Goal: Check status: Check status

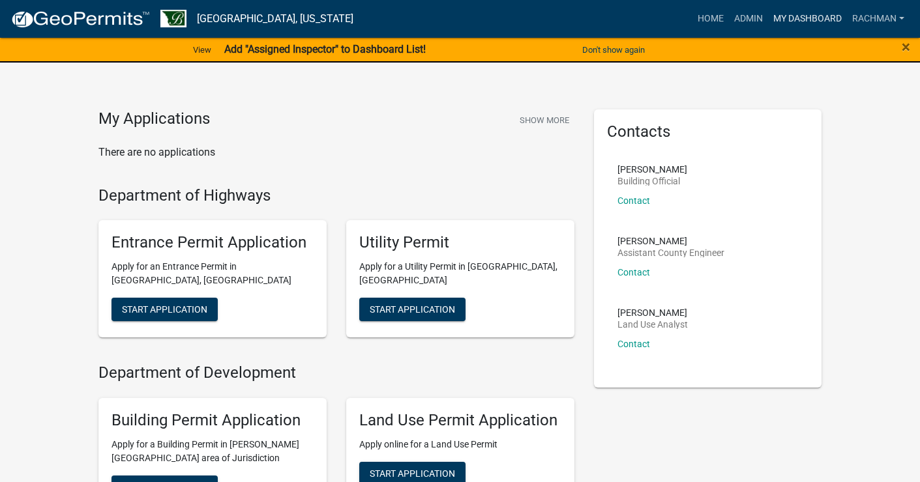
click at [814, 12] on link "My Dashboard" at bounding box center [807, 19] width 79 height 25
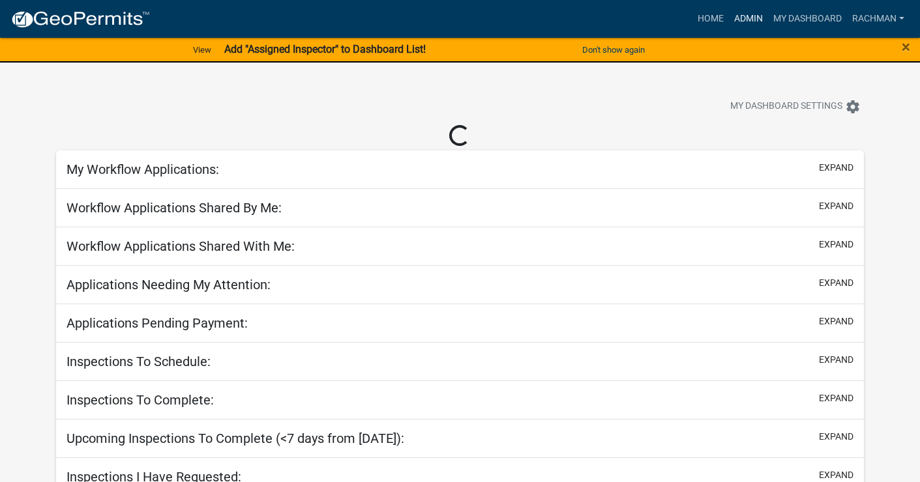
click at [756, 18] on link "Admin" at bounding box center [748, 19] width 39 height 25
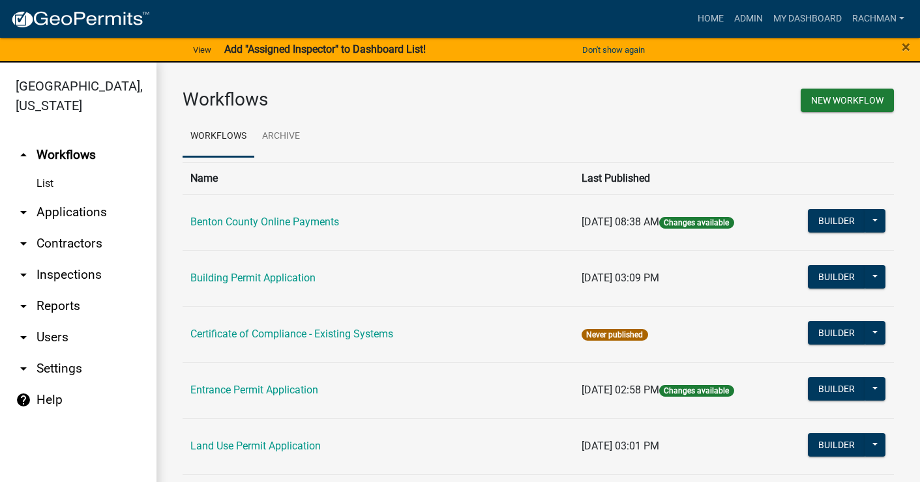
scroll to position [16, 0]
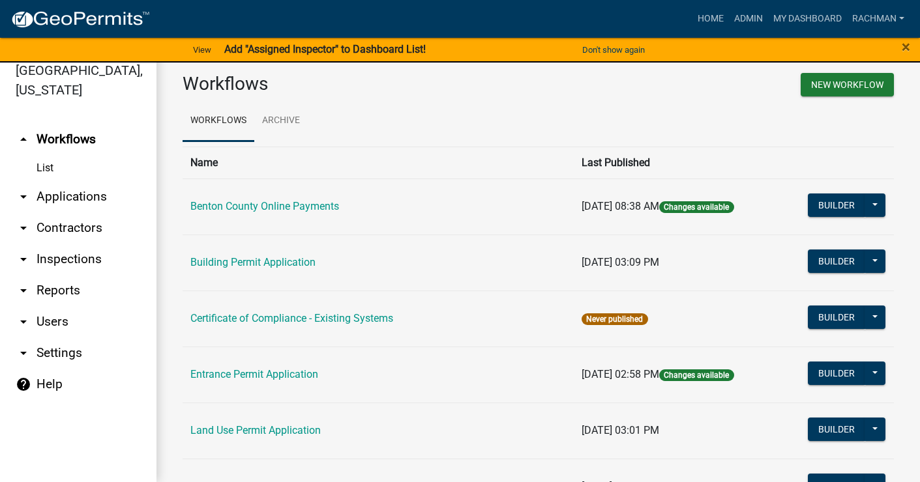
click at [50, 201] on link "arrow_drop_down Applications" at bounding box center [78, 196] width 156 height 31
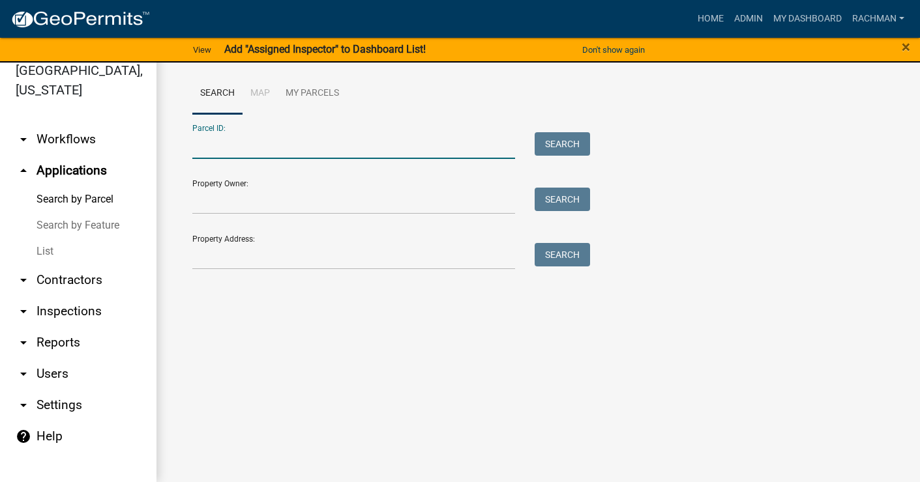
click at [261, 135] on input "Parcel ID:" at bounding box center [353, 145] width 323 height 27
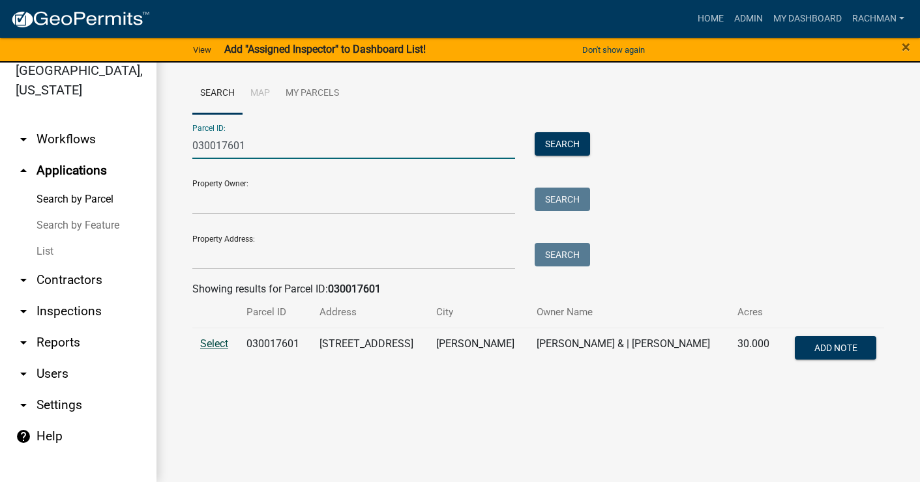
type input "030017601"
click at [216, 349] on span "Select" at bounding box center [214, 344] width 28 height 12
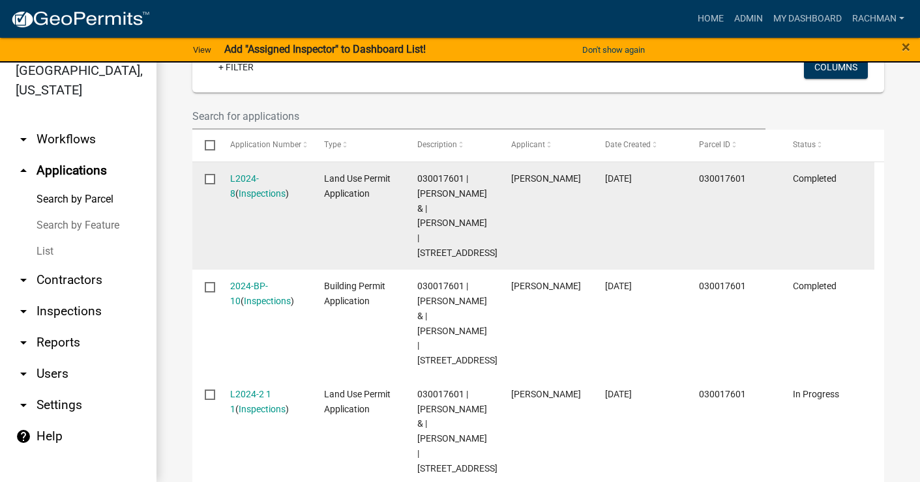
scroll to position [396, 0]
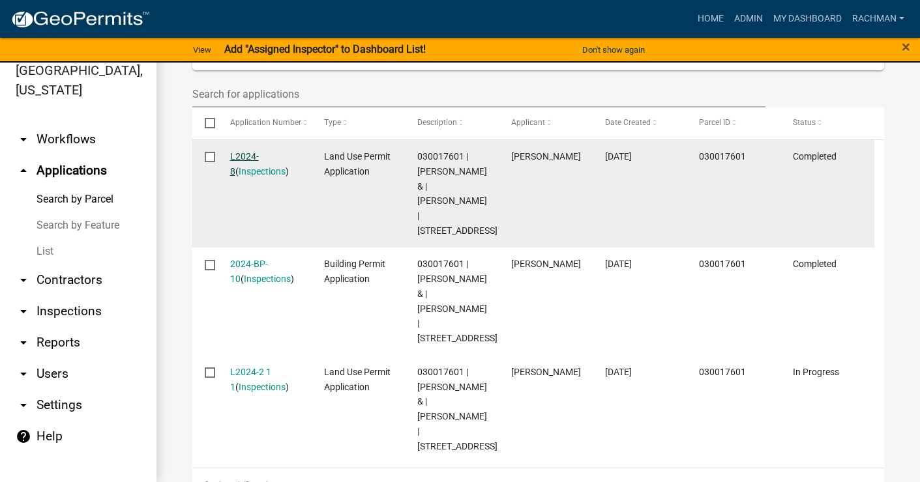
click at [259, 151] on link "L2024-8" at bounding box center [244, 163] width 29 height 25
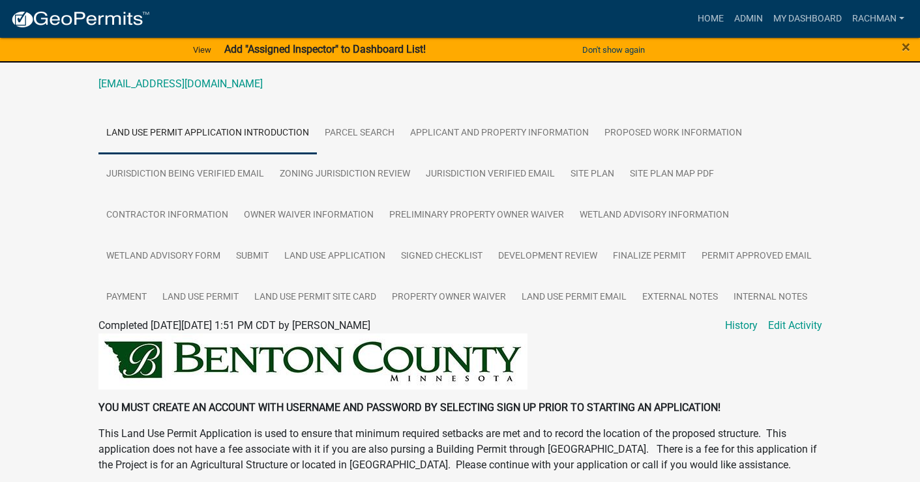
scroll to position [196, 0]
click at [765, 261] on link "Permit Approved Email" at bounding box center [757, 258] width 126 height 42
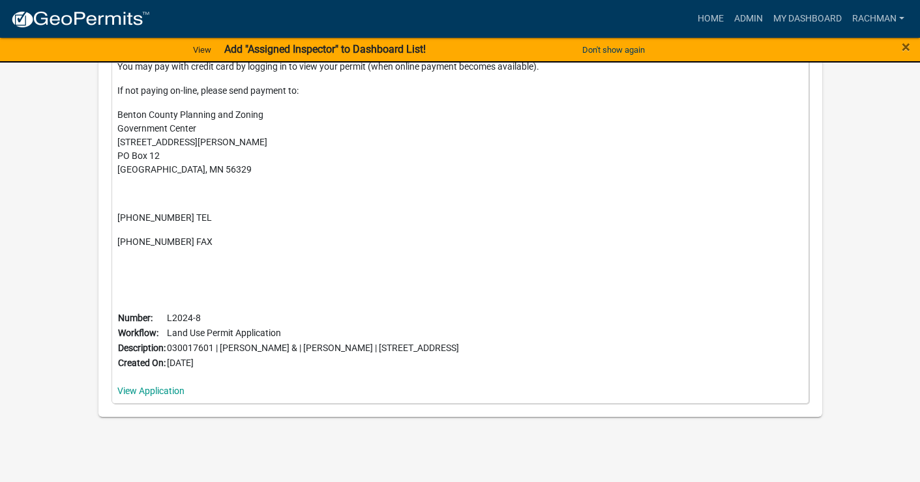
scroll to position [778, 0]
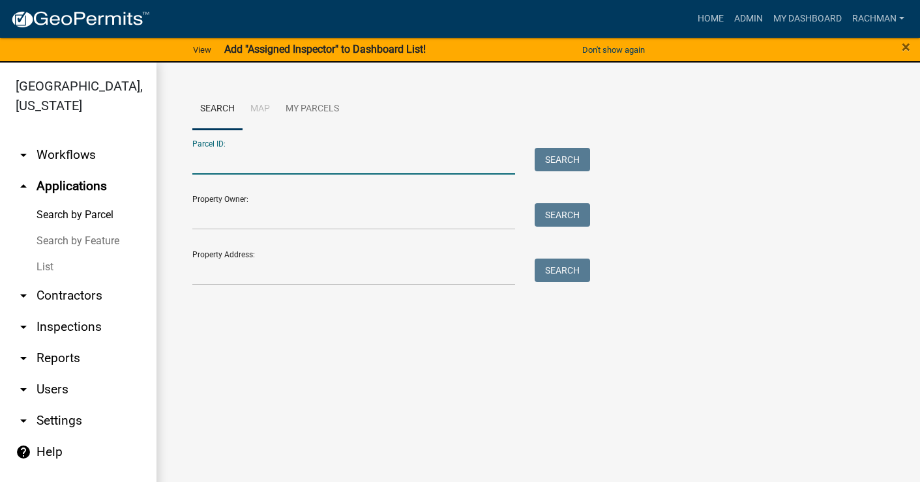
click at [314, 155] on input "Parcel ID:" at bounding box center [353, 161] width 323 height 27
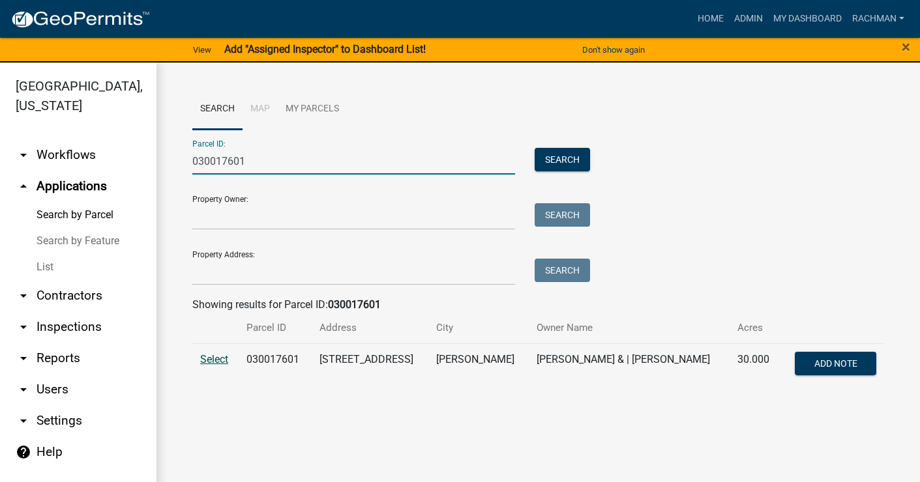
type input "030017601"
click at [210, 354] on span "Select" at bounding box center [214, 359] width 28 height 12
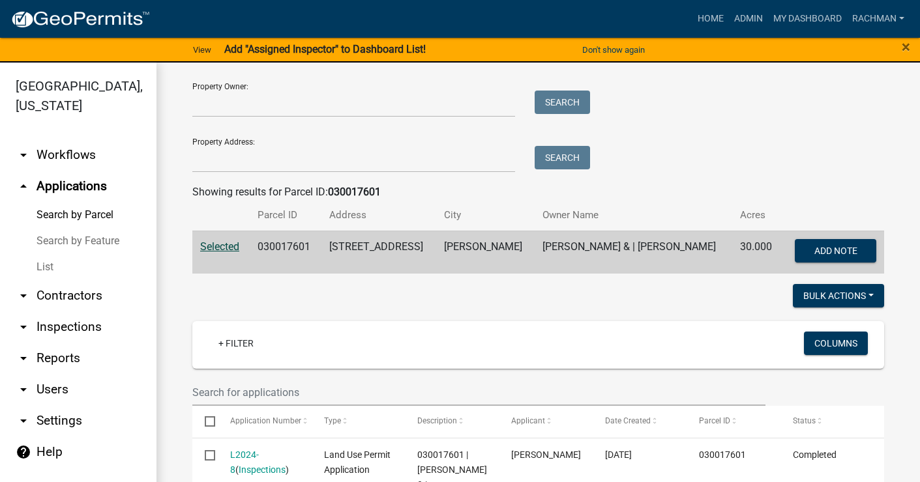
scroll to position [308, 0]
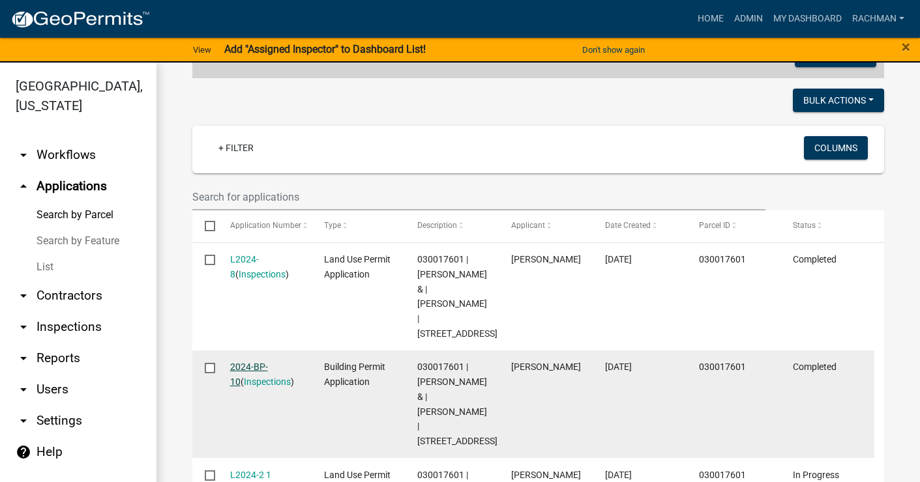
click at [254, 362] on link "2024-BP-10" at bounding box center [249, 374] width 38 height 25
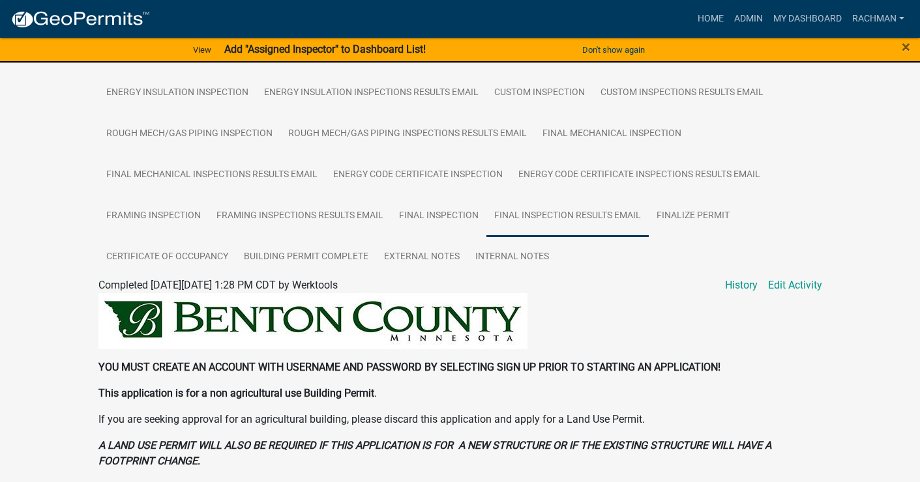
scroll to position [652, 0]
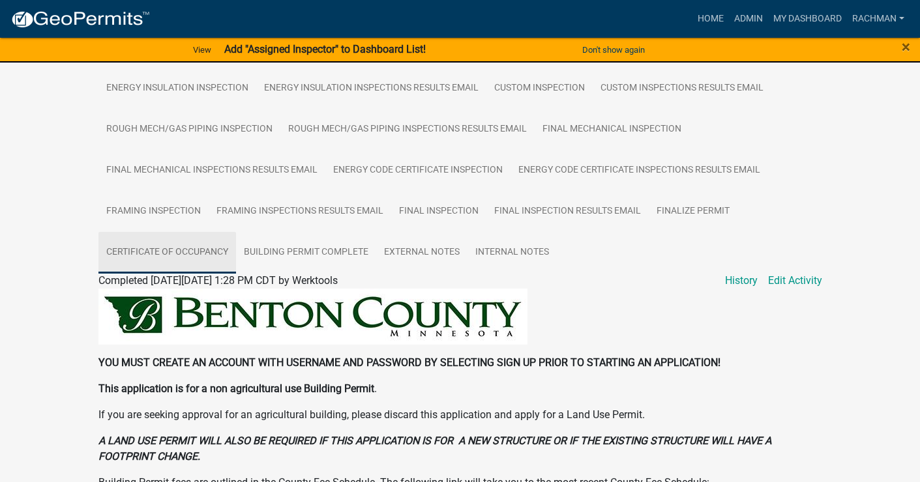
click at [144, 255] on link "Certificate of Occupancy" at bounding box center [167, 253] width 138 height 42
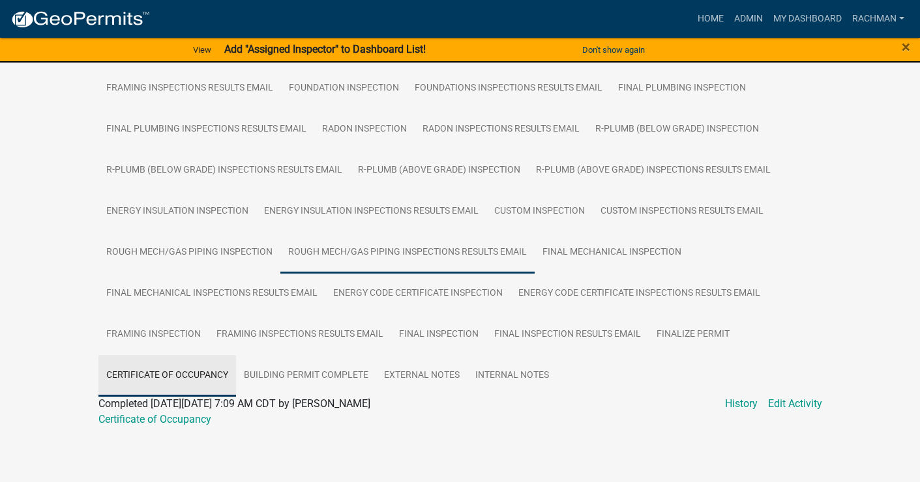
scroll to position [531, 0]
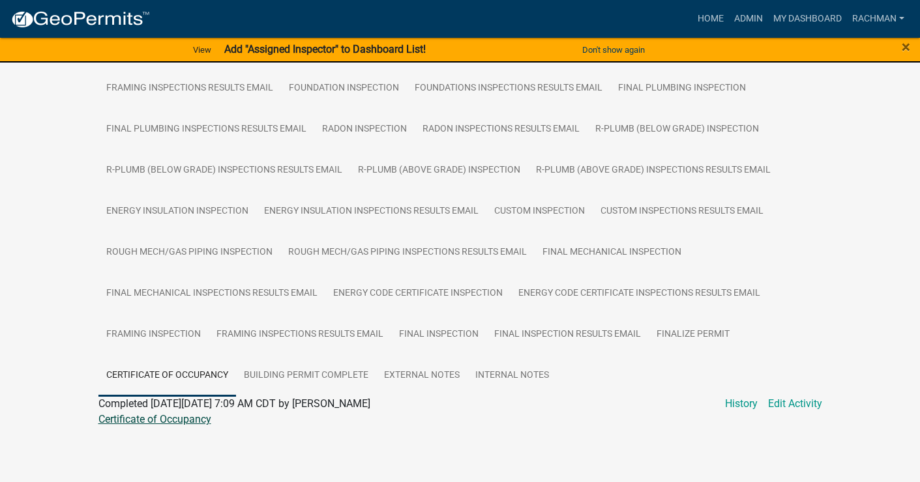
click at [151, 417] on link "Certificate of Occupancy" at bounding box center [154, 419] width 113 height 12
click at [418, 383] on link "External Notes" at bounding box center [421, 376] width 91 height 42
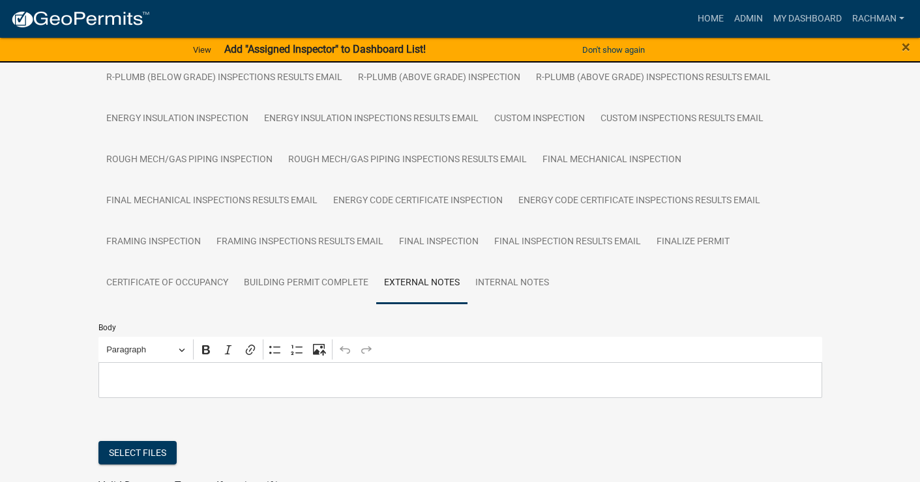
scroll to position [729, 0]
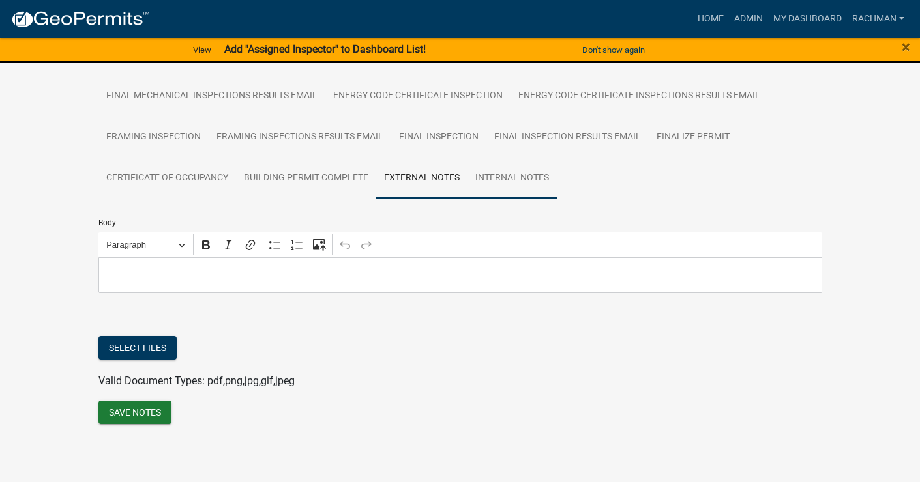
click at [506, 186] on link "Internal Notes" at bounding box center [511, 179] width 89 height 42
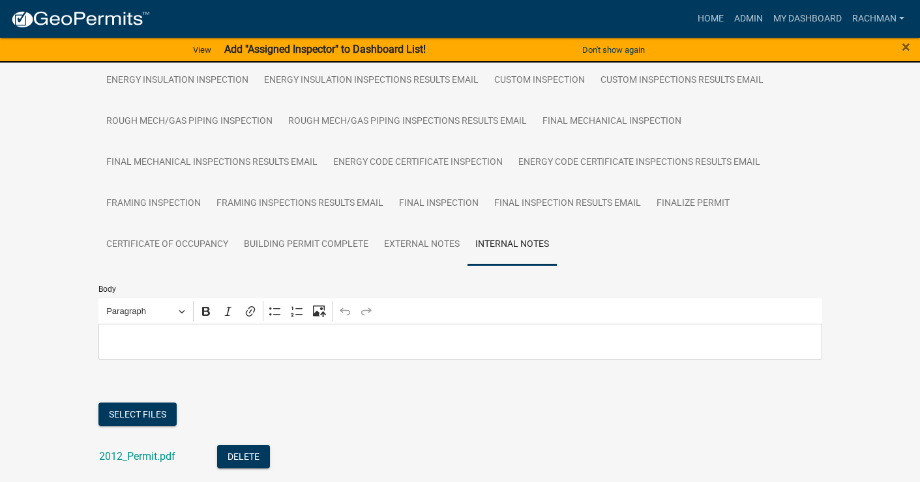
scroll to position [680, 0]
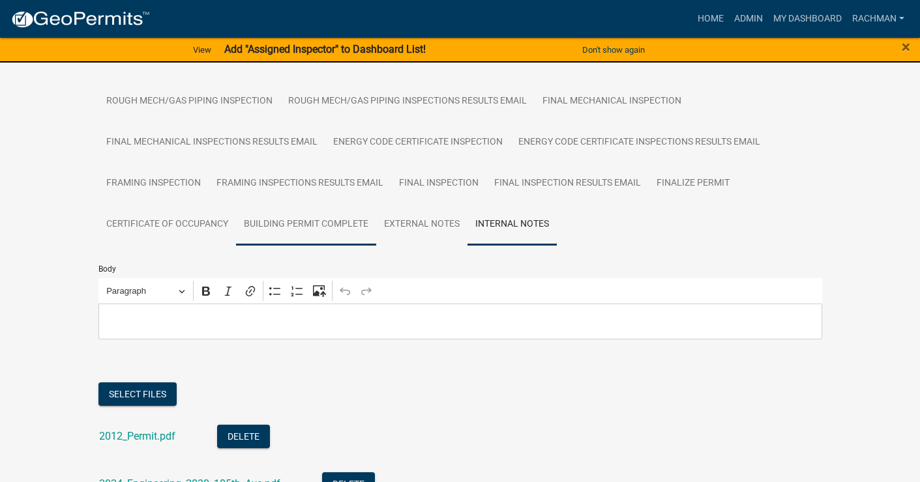
click at [334, 224] on link "Building Permit Complete" at bounding box center [306, 225] width 140 height 42
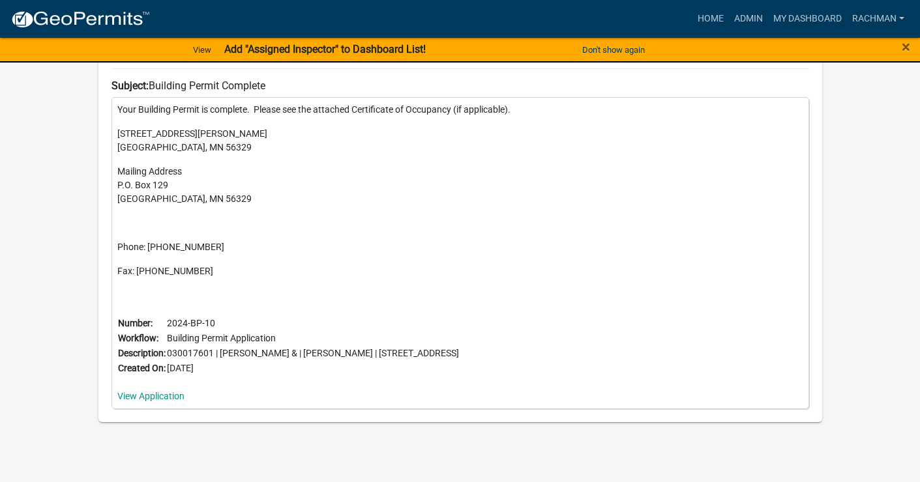
scroll to position [1288, 0]
